Goal: Task Accomplishment & Management: Manage account settings

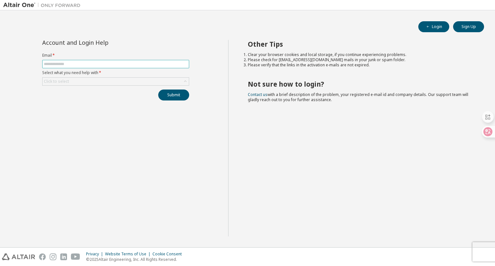
click at [86, 65] on input "text" at bounding box center [116, 64] width 144 height 5
type input "*"
type input "**********"
click at [117, 84] on div "Click to select" at bounding box center [116, 82] width 146 height 8
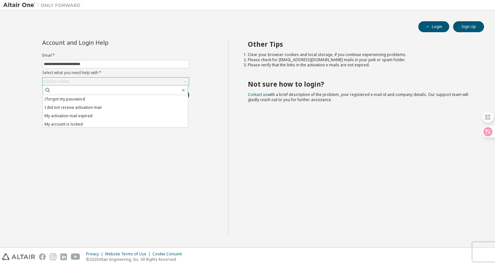
click at [117, 84] on div "Click to select" at bounding box center [116, 82] width 146 height 8
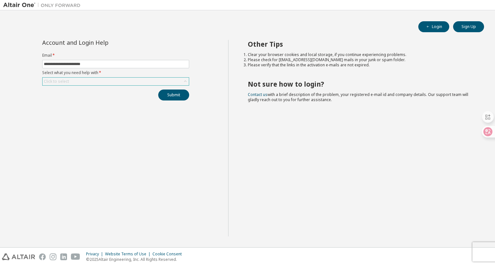
click at [106, 82] on div "Click to select" at bounding box center [116, 82] width 146 height 8
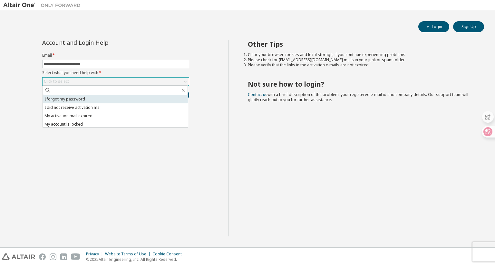
click at [86, 97] on li "I forgot my password" at bounding box center [115, 99] width 145 height 8
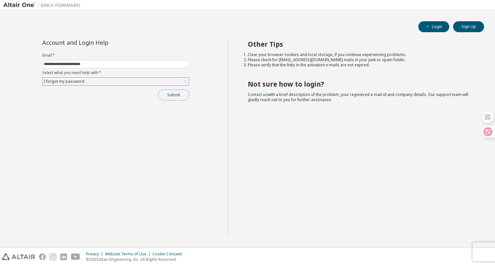
click at [166, 96] on button "Submit" at bounding box center [173, 95] width 31 height 11
